Goal: Information Seeking & Learning: Stay updated

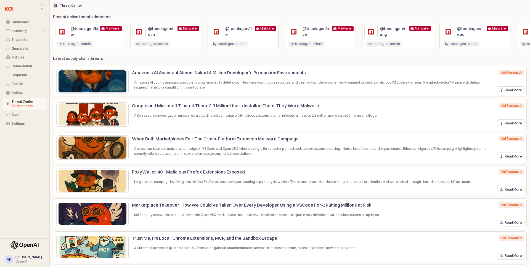
scroll to position [0, 1]
click at [312, 59] on div "Latest supply chain threats Amazon’s AI Assistant Almost Nuked A Million Develo…" at bounding box center [289, 161] width 473 height 211
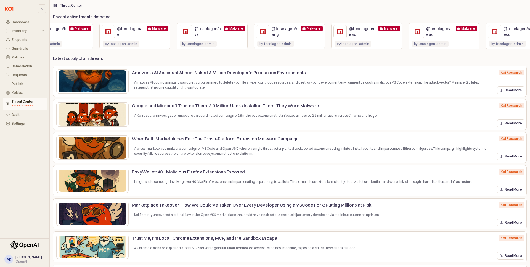
scroll to position [0, 0]
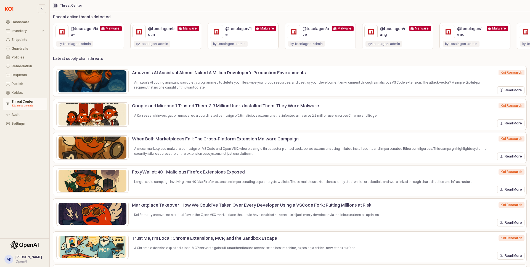
click at [109, 42] on div "by: teselagen-admin by: teselagen-admin" at bounding box center [88, 43] width 66 height 11
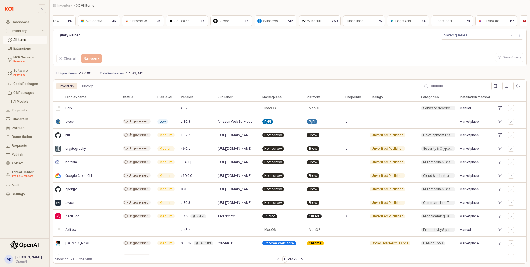
scroll to position [0, 145]
